Goal: Check status

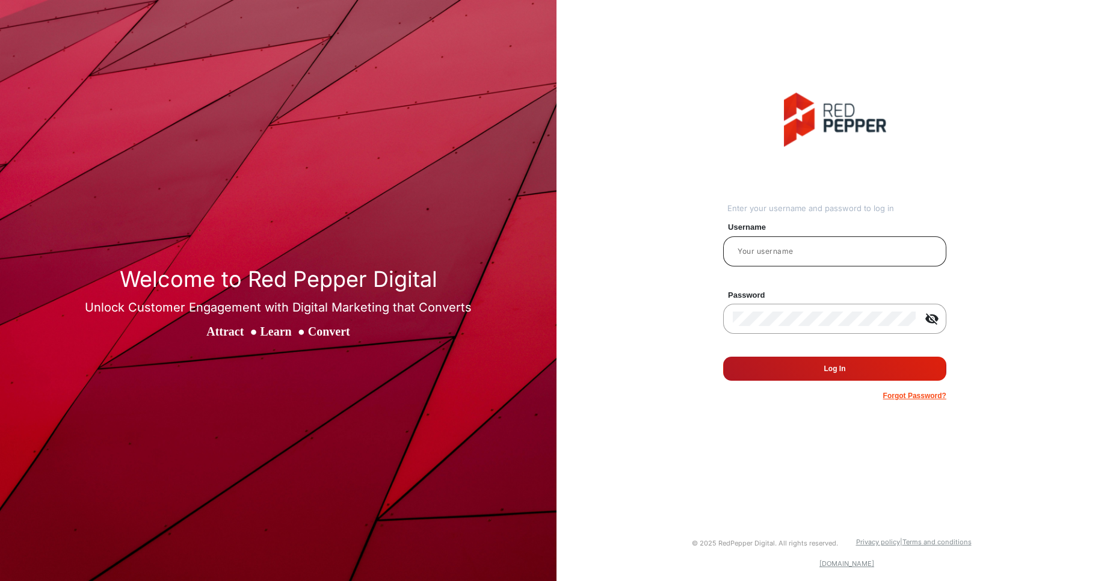
type input "testhabanero"
click at [783, 253] on input "testhabanero" at bounding box center [835, 251] width 204 height 14
type input "J"
type input "[PERSON_NAME]"
click at [829, 306] on div at bounding box center [824, 319] width 182 height 34
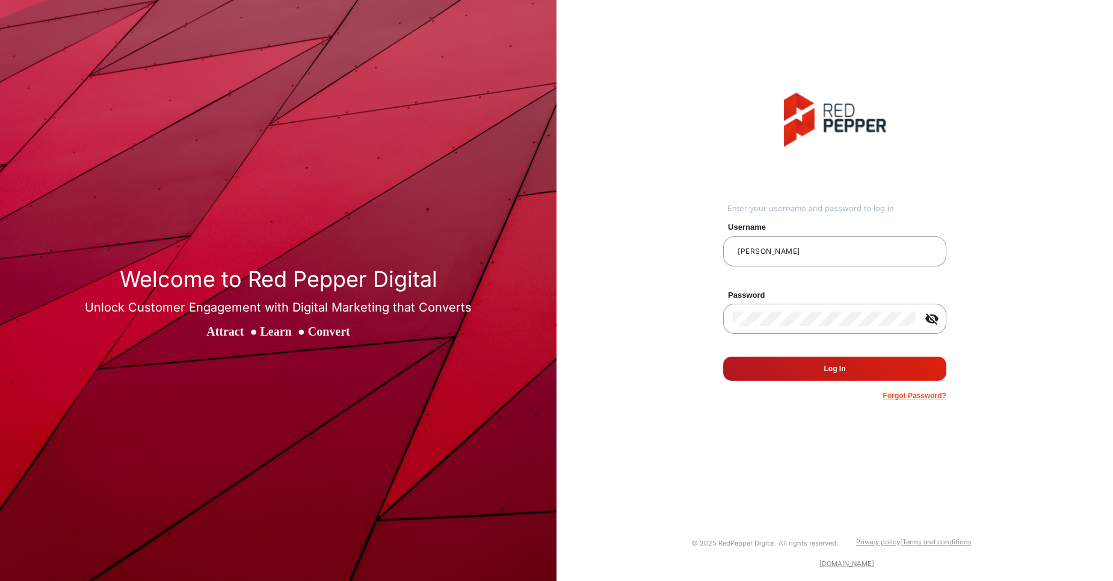
click at [831, 373] on button "Log In" at bounding box center [834, 369] width 223 height 24
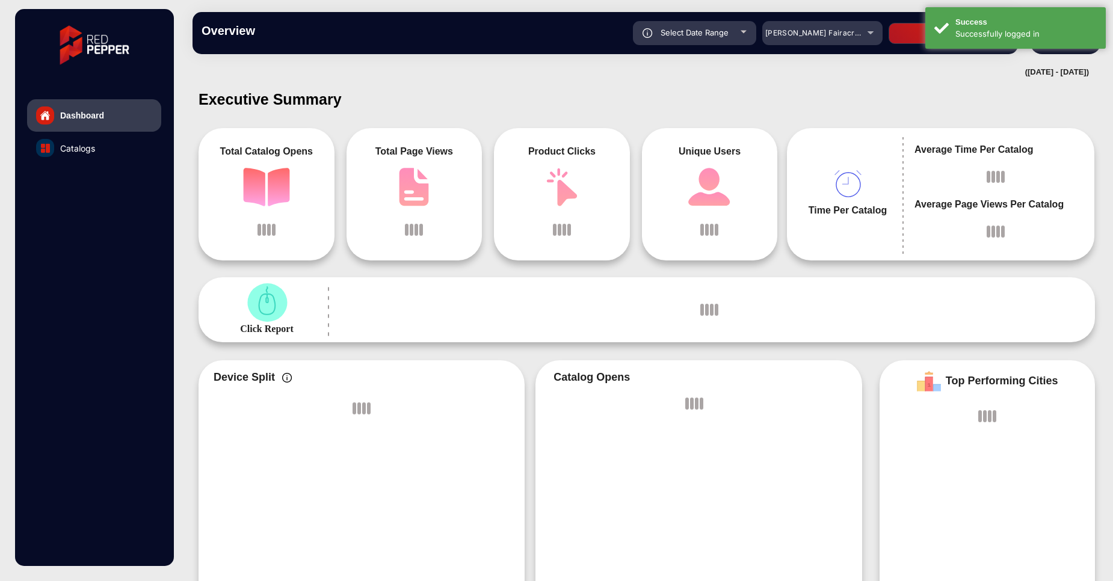
scroll to position [9, 0]
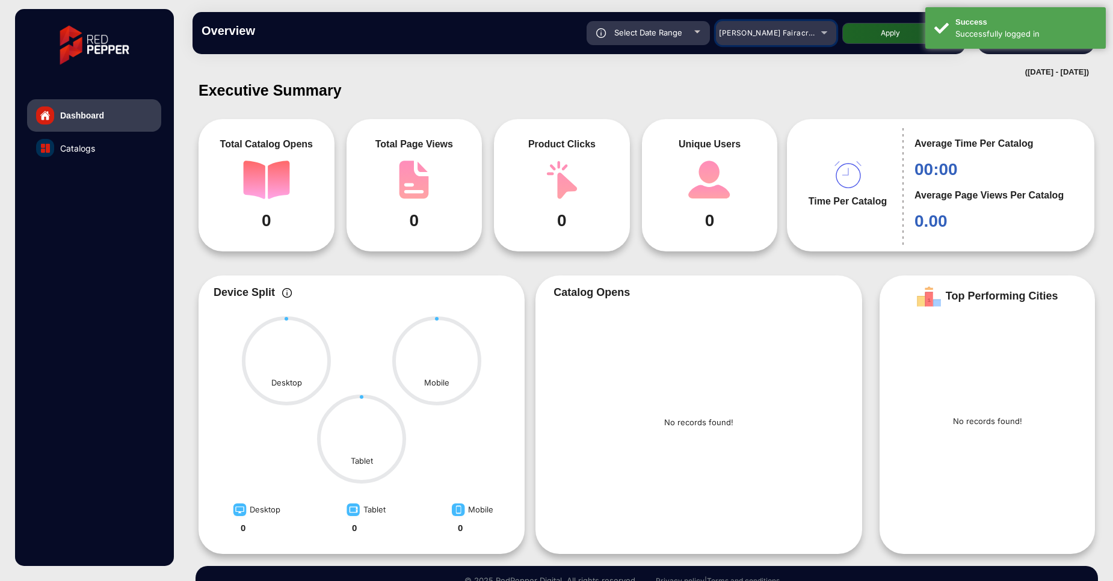
click at [761, 31] on span "[PERSON_NAME] Fairacre Farms" at bounding box center [778, 32] width 119 height 9
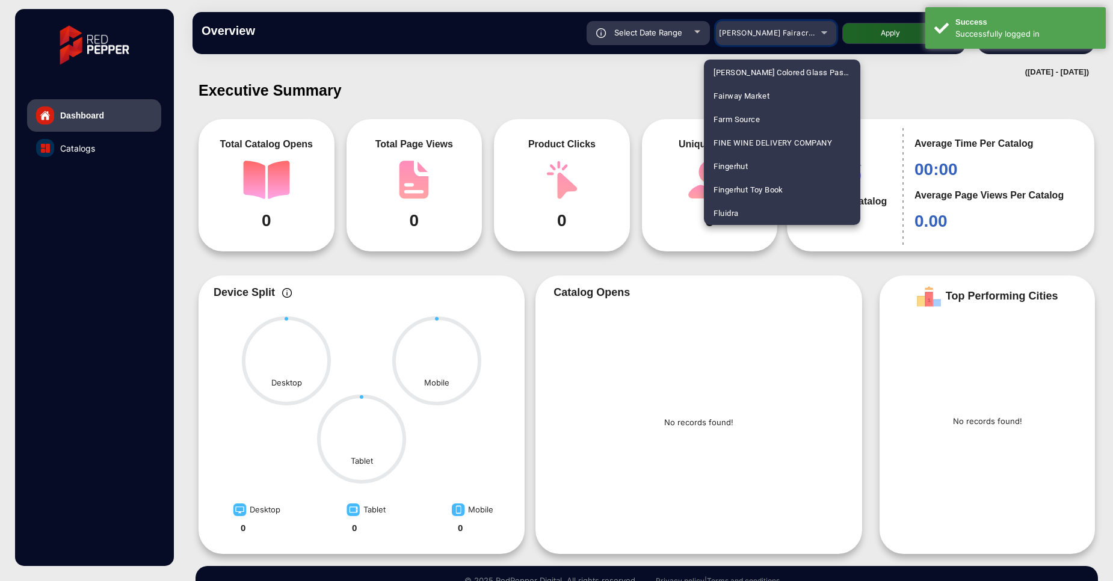
scroll to position [567, 0]
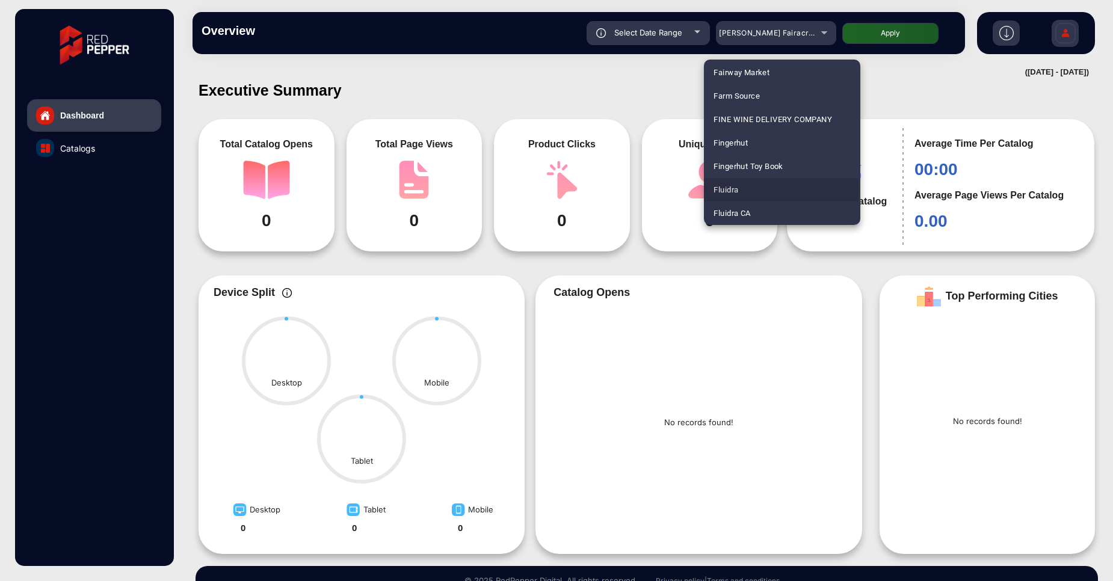
click at [740, 191] on mat-option "Fluidra" at bounding box center [782, 189] width 156 height 23
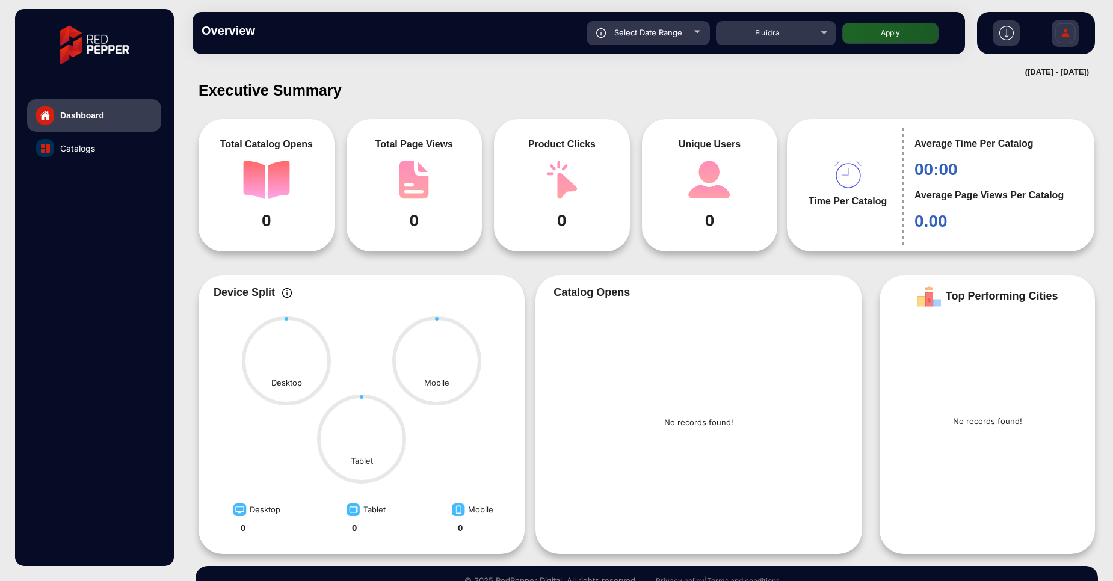
click at [690, 34] on div "Select Date Range" at bounding box center [647, 33] width 123 height 24
type input "[DATE]"
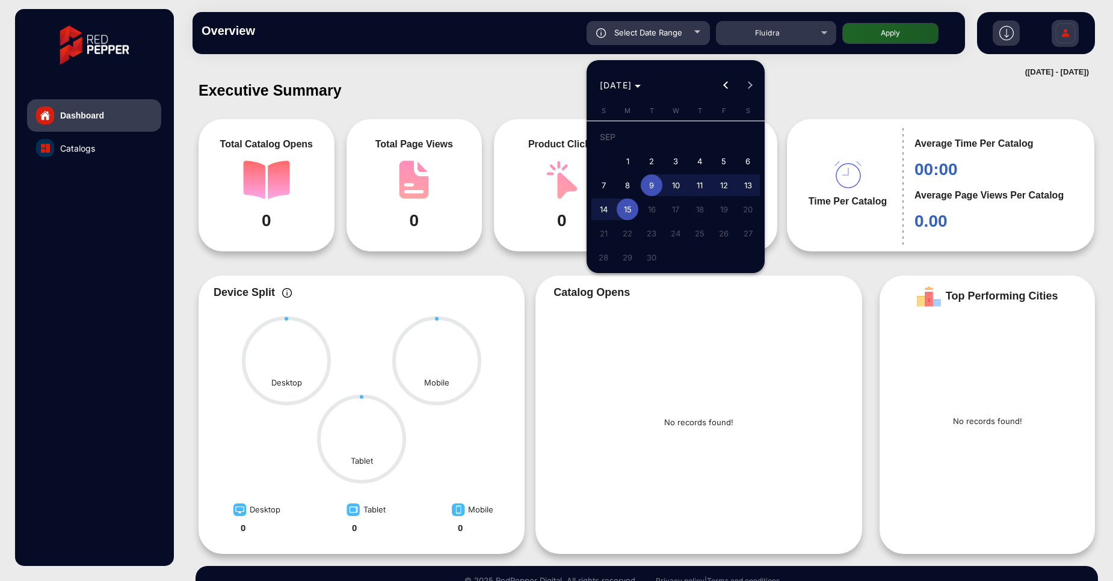
click at [788, 154] on div at bounding box center [556, 290] width 1113 height 581
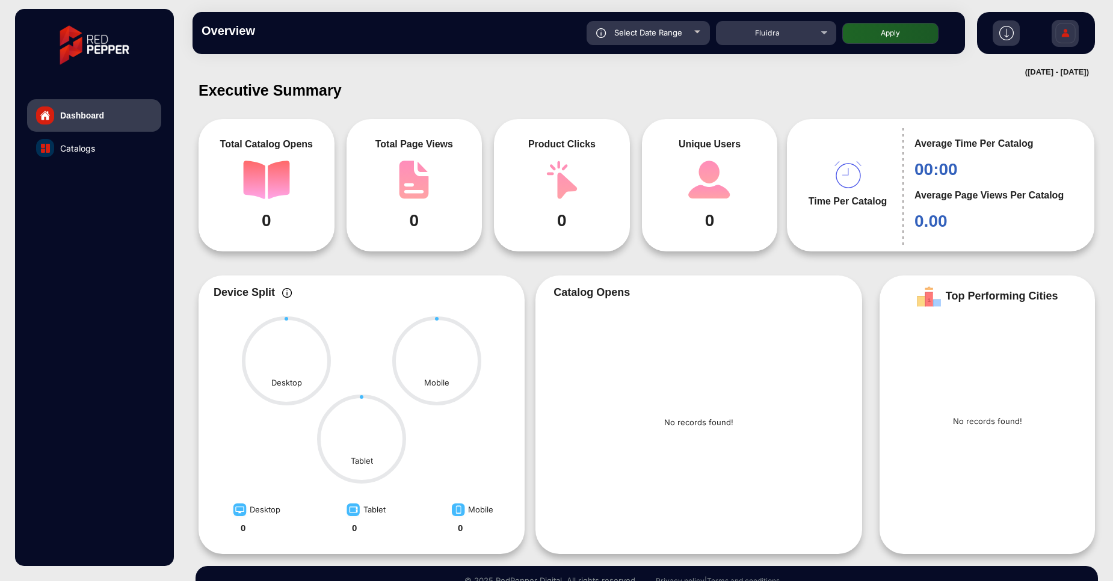
click at [879, 43] on button "Apply" at bounding box center [890, 33] width 96 height 21
type input "[DATE]"
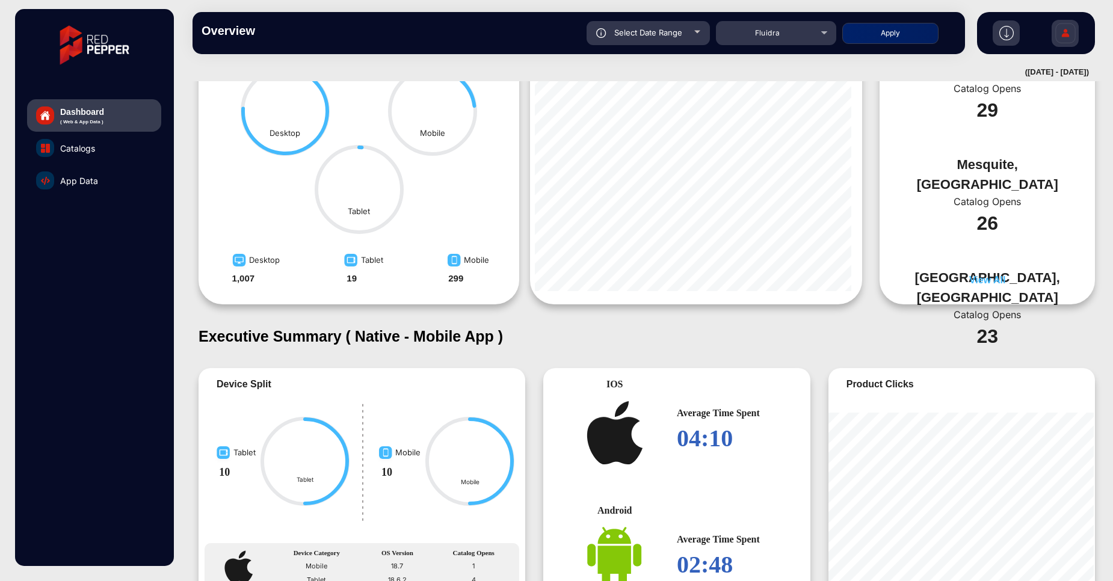
scroll to position [1120, 0]
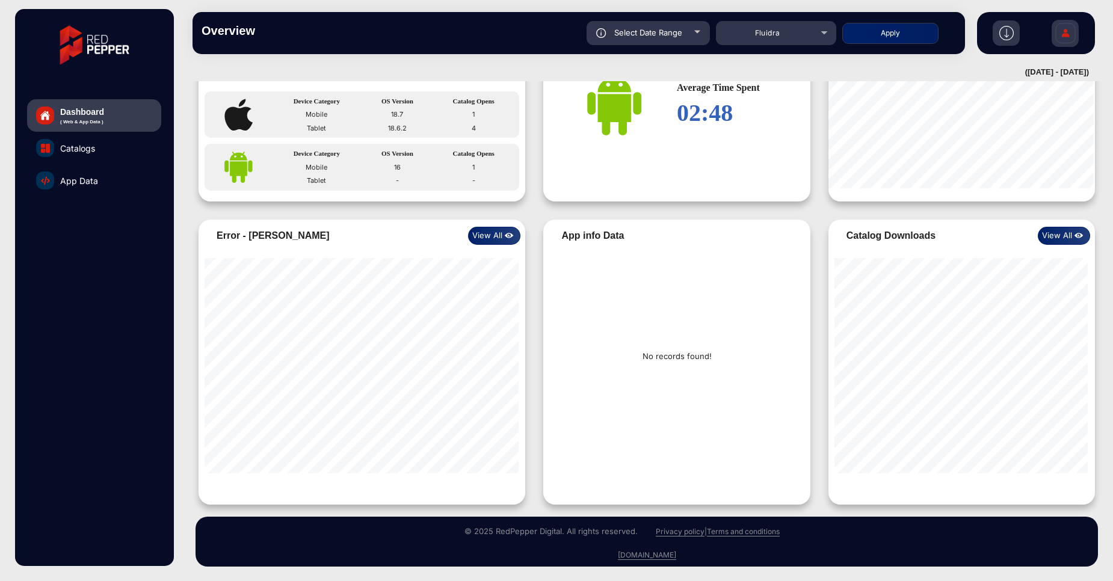
click at [694, 357] on p "No records found!" at bounding box center [676, 357] width 69 height 12
copy p "No records found!"
click at [678, 316] on div "No records found!" at bounding box center [676, 361] width 266 height 218
